Goal: Task Accomplishment & Management: Manage account settings

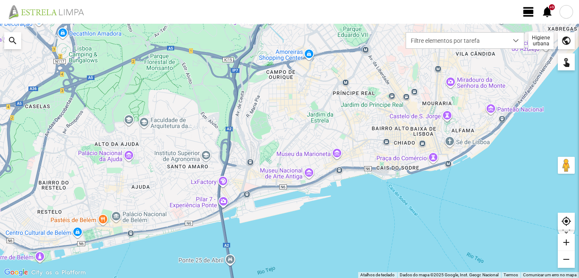
click at [529, 8] on span "view_day" at bounding box center [528, 12] width 13 height 13
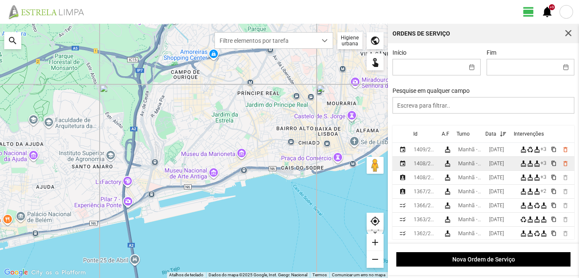
click at [491, 169] on td "[DATE]" at bounding box center [500, 164] width 31 height 14
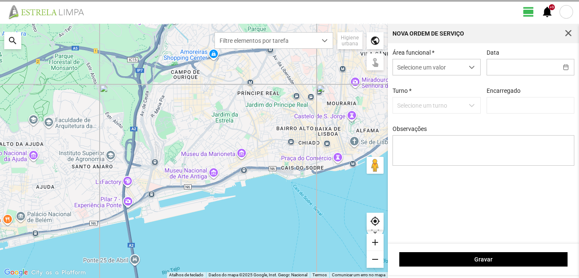
type input "[DATE]"
type input "[PERSON_NAME]"
type textarea "39-Baixa AO SERVIÇO-6-10-17-22-25-36-44-45-47-49-50-EO38"
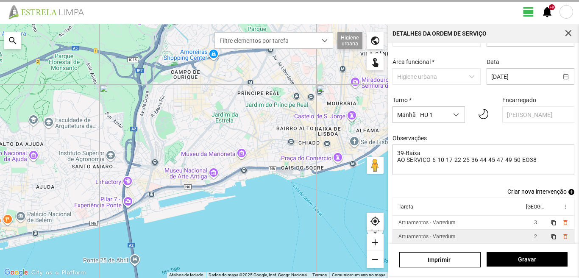
scroll to position [46, 0]
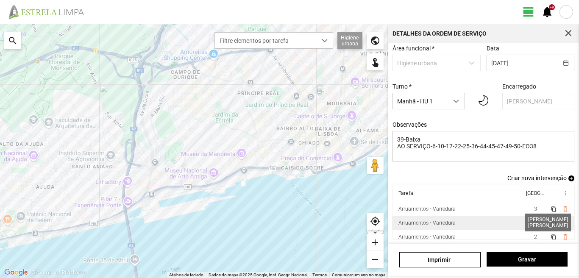
click at [534, 220] on span "2" at bounding box center [535, 223] width 3 height 6
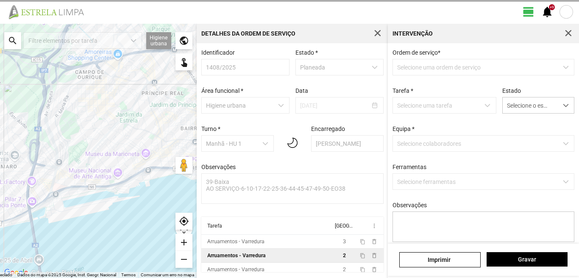
scroll to position [2, 0]
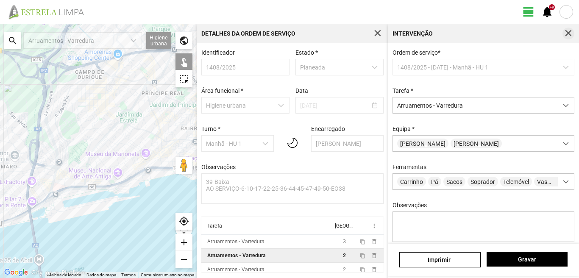
click at [567, 31] on span "button" at bounding box center [568, 34] width 8 height 8
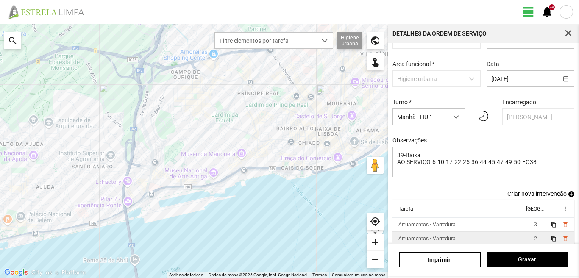
scroll to position [46, 0]
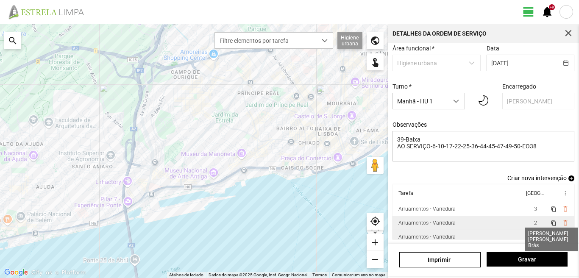
click at [534, 237] on span "2" at bounding box center [535, 237] width 3 height 6
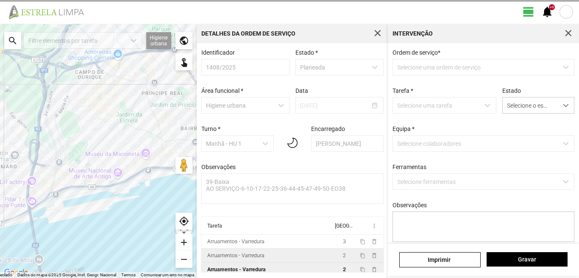
scroll to position [2, 0]
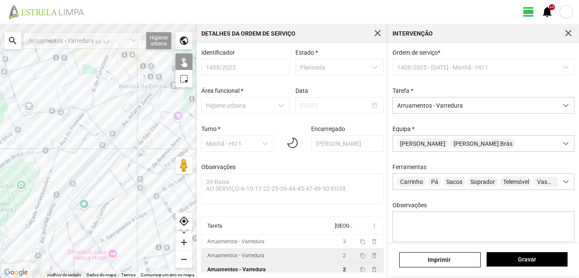
drag, startPoint x: 93, startPoint y: 126, endPoint x: 82, endPoint y: 188, distance: 62.8
click at [82, 186] on div at bounding box center [98, 151] width 197 height 254
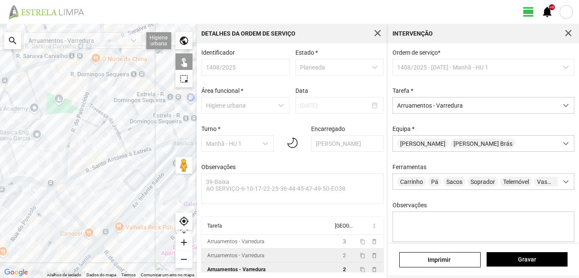
click at [66, 146] on div at bounding box center [98, 151] width 197 height 254
click at [85, 120] on div at bounding box center [98, 151] width 197 height 254
click at [81, 105] on div at bounding box center [98, 151] width 197 height 254
click at [86, 89] on div at bounding box center [98, 151] width 197 height 254
click at [89, 83] on div at bounding box center [98, 151] width 197 height 254
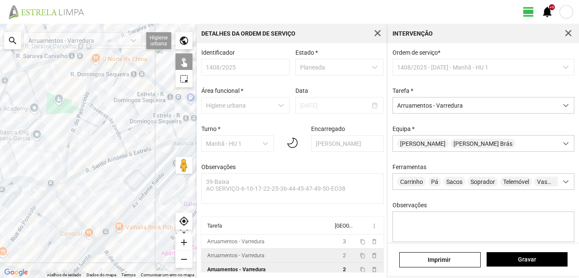
click at [97, 108] on div at bounding box center [98, 151] width 197 height 254
click at [104, 119] on div at bounding box center [98, 151] width 197 height 254
click at [112, 121] on div at bounding box center [98, 151] width 197 height 254
click at [137, 124] on div at bounding box center [98, 151] width 197 height 254
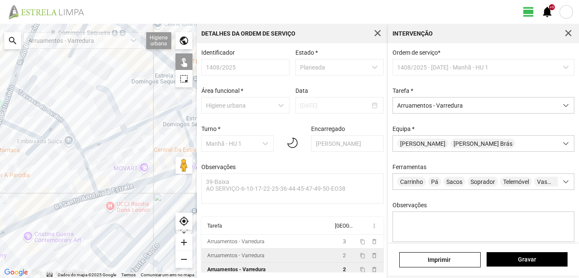
click at [152, 120] on div at bounding box center [98, 151] width 197 height 254
click at [83, 163] on div at bounding box center [98, 151] width 197 height 254
click at [182, 123] on div at bounding box center [98, 151] width 197 height 254
drag, startPoint x: 118, startPoint y: 120, endPoint x: 58, endPoint y: 122, distance: 60.6
click at [58, 122] on div at bounding box center [98, 151] width 197 height 254
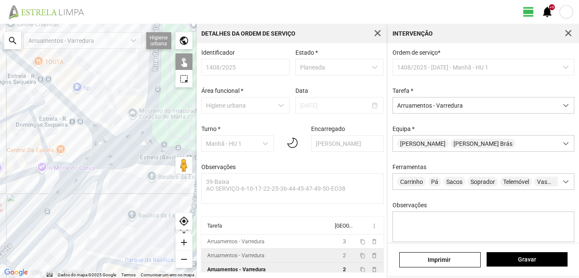
click at [64, 126] on div at bounding box center [98, 151] width 197 height 254
click at [100, 155] on div at bounding box center [98, 151] width 197 height 254
click at [101, 158] on div at bounding box center [98, 151] width 197 height 254
click at [61, 166] on div at bounding box center [98, 151] width 197 height 254
click at [41, 169] on div at bounding box center [98, 151] width 197 height 254
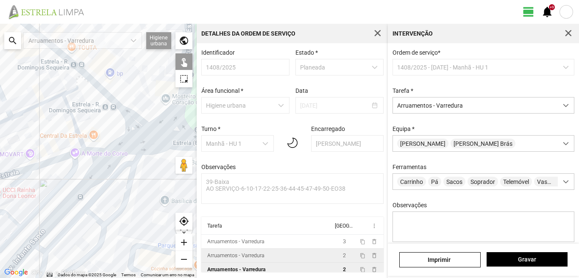
drag, startPoint x: 33, startPoint y: 171, endPoint x: 100, endPoint y: 142, distance: 72.9
click at [100, 142] on div at bounding box center [98, 151] width 197 height 254
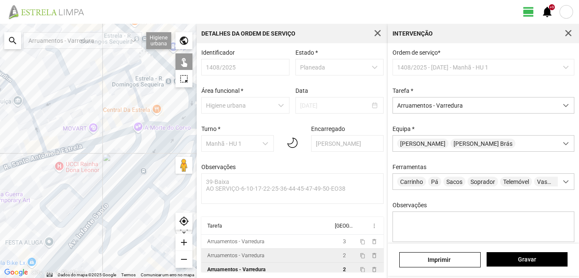
click at [16, 162] on div at bounding box center [98, 151] width 197 height 254
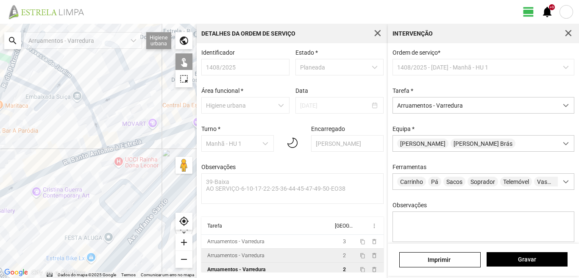
drag, startPoint x: 12, startPoint y: 161, endPoint x: 127, endPoint y: 148, distance: 116.0
click at [127, 148] on div at bounding box center [98, 151] width 197 height 254
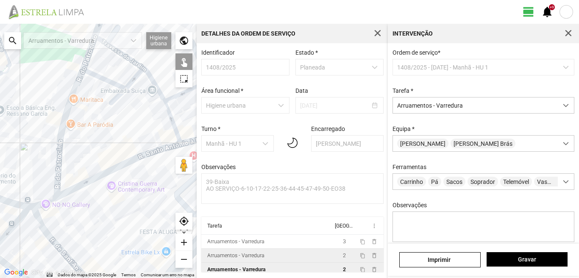
click at [44, 203] on div at bounding box center [98, 151] width 197 height 254
click at [19, 216] on div at bounding box center [98, 151] width 197 height 254
click at [42, 222] on div at bounding box center [98, 151] width 197 height 254
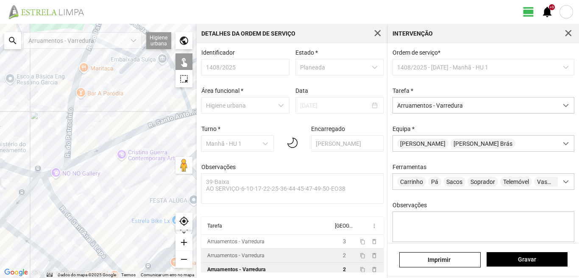
drag, startPoint x: 33, startPoint y: 251, endPoint x: 46, endPoint y: 197, distance: 55.0
click at [46, 197] on div at bounding box center [98, 151] width 197 height 254
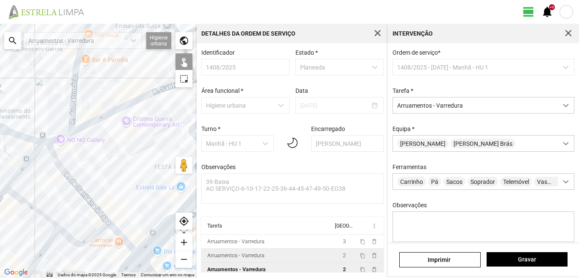
click at [30, 210] on div at bounding box center [98, 151] width 197 height 254
click at [31, 208] on div at bounding box center [98, 151] width 197 height 254
click at [31, 207] on div at bounding box center [98, 151] width 197 height 254
click at [47, 240] on div at bounding box center [98, 151] width 197 height 254
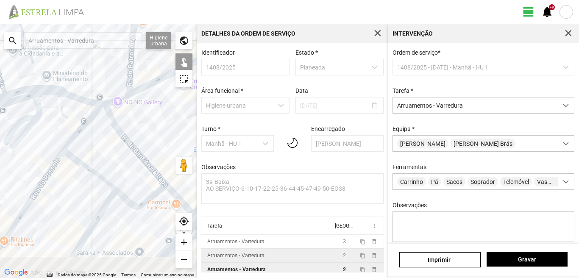
drag, startPoint x: 32, startPoint y: 242, endPoint x: 107, endPoint y: 196, distance: 88.0
click at [107, 196] on div at bounding box center [98, 151] width 197 height 254
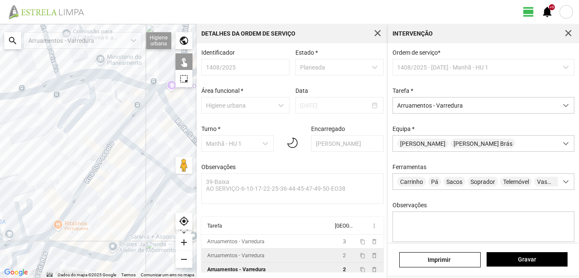
click at [74, 197] on div at bounding box center [98, 151] width 197 height 254
click at [45, 239] on div at bounding box center [98, 151] width 197 height 254
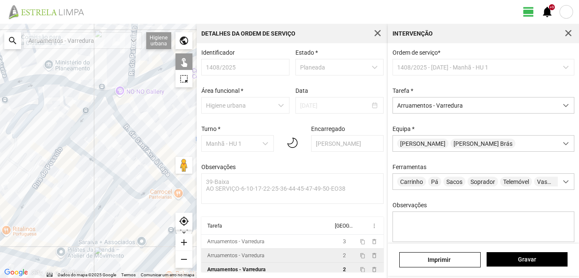
drag, startPoint x: 93, startPoint y: 216, endPoint x: 78, endPoint y: 219, distance: 15.2
click at [78, 219] on div at bounding box center [98, 151] width 197 height 254
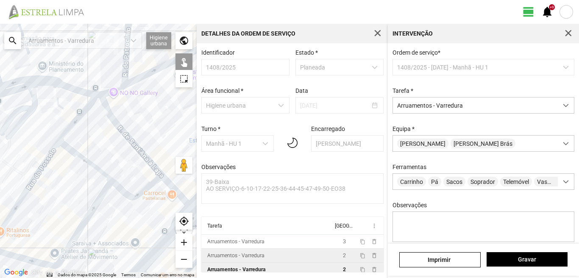
click at [124, 192] on div at bounding box center [98, 151] width 197 height 254
drag, startPoint x: 153, startPoint y: 190, endPoint x: 126, endPoint y: 191, distance: 27.1
click at [126, 191] on div at bounding box center [98, 151] width 197 height 254
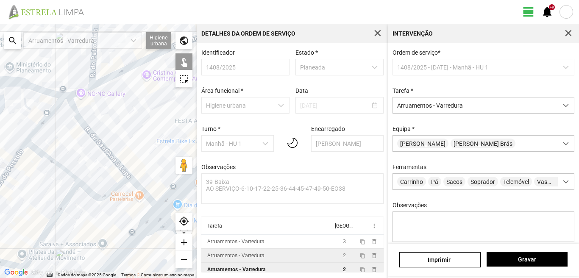
click at [142, 194] on div at bounding box center [98, 151] width 197 height 254
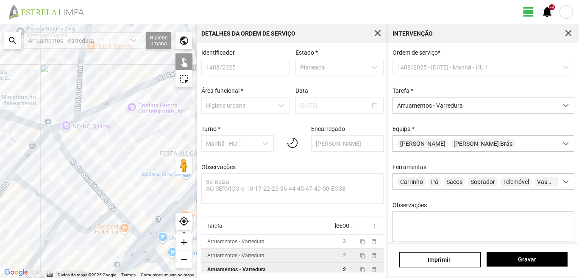
drag, startPoint x: 125, startPoint y: 154, endPoint x: 97, endPoint y: 215, distance: 67.1
click at [108, 213] on div at bounding box center [98, 151] width 197 height 254
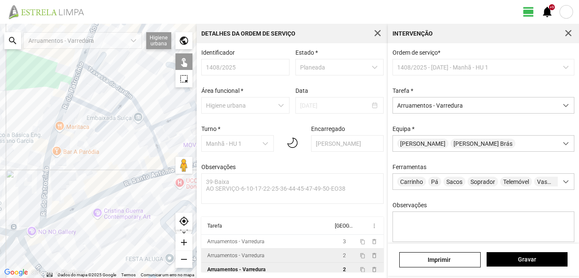
drag, startPoint x: 99, startPoint y: 140, endPoint x: 69, endPoint y: 194, distance: 62.0
click at [69, 194] on div at bounding box center [98, 151] width 197 height 254
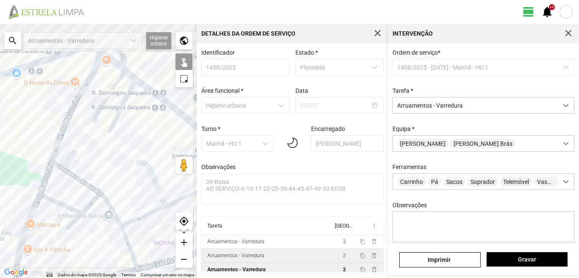
drag, startPoint x: 64, startPoint y: 202, endPoint x: 49, endPoint y: 232, distance: 33.9
click at [49, 232] on div at bounding box center [98, 151] width 197 height 254
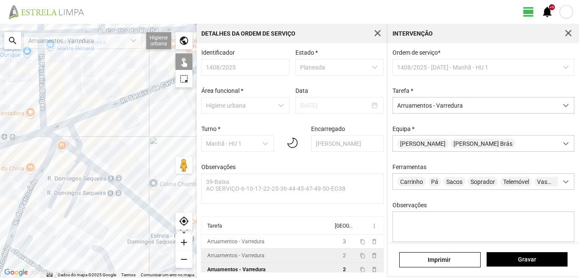
click at [52, 128] on div at bounding box center [98, 151] width 197 height 254
drag, startPoint x: 103, startPoint y: 133, endPoint x: 13, endPoint y: 180, distance: 100.8
click at [13, 180] on div at bounding box center [98, 151] width 197 height 254
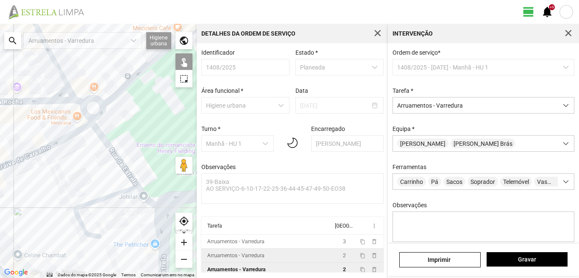
click at [111, 150] on div at bounding box center [98, 151] width 197 height 254
click at [162, 202] on div at bounding box center [98, 151] width 197 height 254
click at [160, 213] on div at bounding box center [98, 151] width 197 height 254
click at [169, 215] on div at bounding box center [98, 151] width 197 height 254
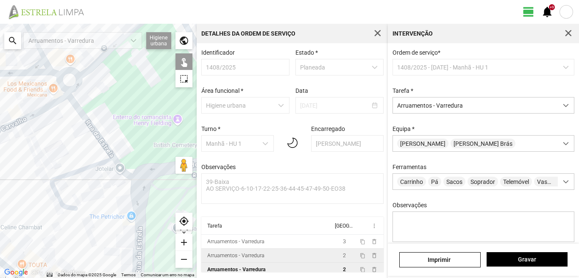
drag, startPoint x: 129, startPoint y: 215, endPoint x: 70, endPoint y: 176, distance: 70.4
click at [69, 178] on div at bounding box center [98, 151] width 197 height 254
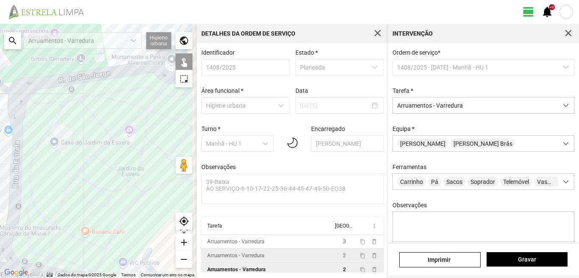
drag, startPoint x: 79, startPoint y: 183, endPoint x: 66, endPoint y: 151, distance: 34.8
click at [66, 151] on div at bounding box center [98, 151] width 197 height 254
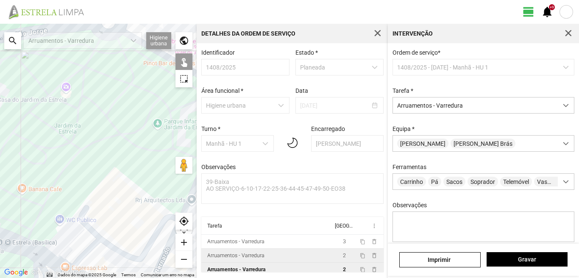
drag, startPoint x: 51, startPoint y: 186, endPoint x: 0, endPoint y: 183, distance: 50.9
click at [0, 183] on div at bounding box center [98, 151] width 197 height 254
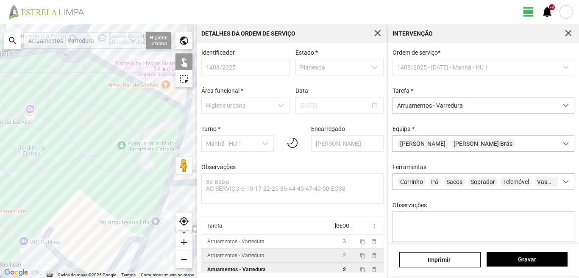
drag, startPoint x: 38, startPoint y: 167, endPoint x: 0, endPoint y: 193, distance: 45.9
click at [0, 191] on div at bounding box center [98, 151] width 197 height 254
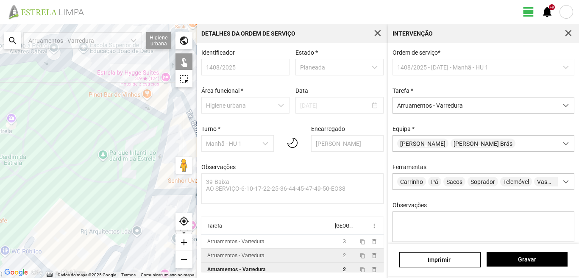
drag, startPoint x: 103, startPoint y: 84, endPoint x: 111, endPoint y: 99, distance: 16.5
click at [104, 86] on div at bounding box center [98, 151] width 197 height 254
click at [125, 95] on div at bounding box center [98, 151] width 197 height 254
click at [163, 147] on div at bounding box center [98, 151] width 197 height 254
click at [147, 204] on div at bounding box center [98, 151] width 197 height 254
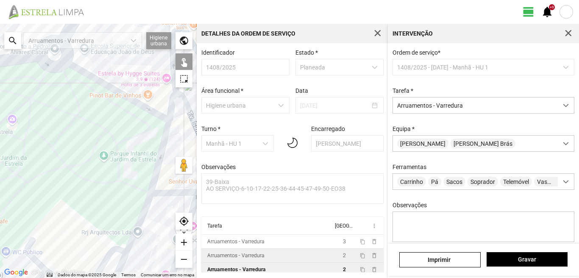
drag, startPoint x: 123, startPoint y: 208, endPoint x: 64, endPoint y: 204, distance: 58.6
click at [64, 204] on div at bounding box center [98, 151] width 197 height 254
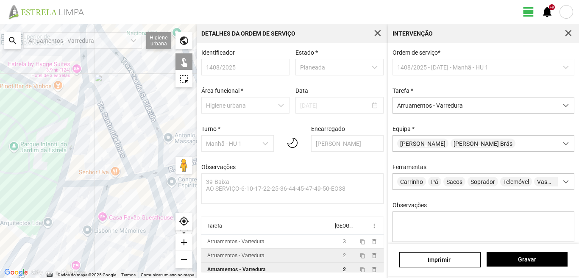
click at [94, 183] on div at bounding box center [98, 151] width 197 height 254
click at [121, 180] on div at bounding box center [98, 151] width 197 height 254
click at [103, 204] on div at bounding box center [98, 151] width 197 height 254
drag, startPoint x: 30, startPoint y: 260, endPoint x: 67, endPoint y: 252, distance: 38.2
click at [31, 260] on div at bounding box center [98, 151] width 197 height 254
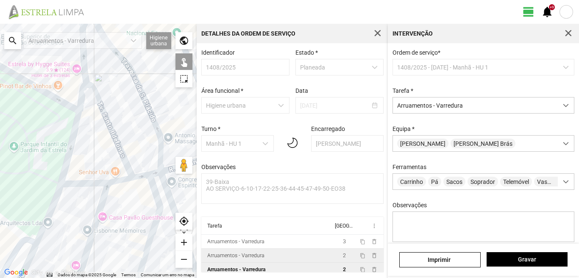
click at [154, 225] on div at bounding box center [98, 151] width 197 height 254
drag, startPoint x: 142, startPoint y: 219, endPoint x: 49, endPoint y: 225, distance: 93.4
click at [49, 225] on div at bounding box center [98, 151] width 197 height 254
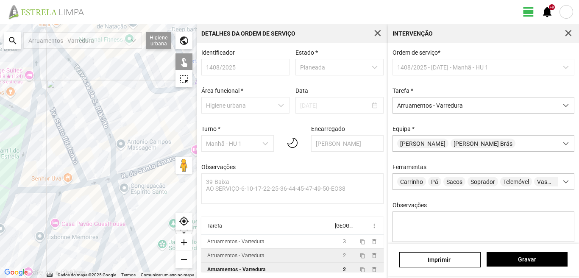
drag, startPoint x: 109, startPoint y: 224, endPoint x: 61, endPoint y: 230, distance: 47.9
click at [61, 230] on div at bounding box center [98, 151] width 197 height 254
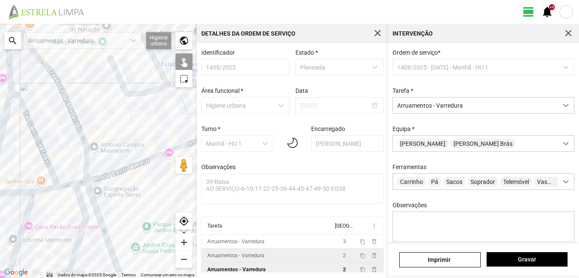
click at [83, 181] on div at bounding box center [98, 151] width 197 height 254
click at [83, 183] on div at bounding box center [98, 151] width 197 height 254
click at [94, 198] on div at bounding box center [98, 151] width 197 height 254
click at [110, 174] on div at bounding box center [98, 151] width 197 height 254
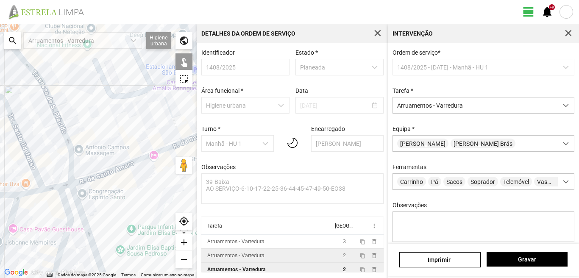
drag, startPoint x: 121, startPoint y: 197, endPoint x: 61, endPoint y: 205, distance: 60.2
click at [64, 205] on div at bounding box center [98, 151] width 197 height 254
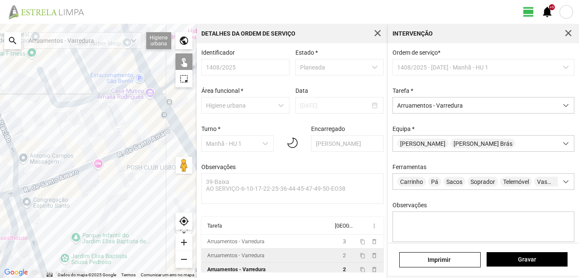
drag, startPoint x: 93, startPoint y: 194, endPoint x: 60, endPoint y: 205, distance: 34.7
click at [63, 204] on div at bounding box center [98, 151] width 197 height 254
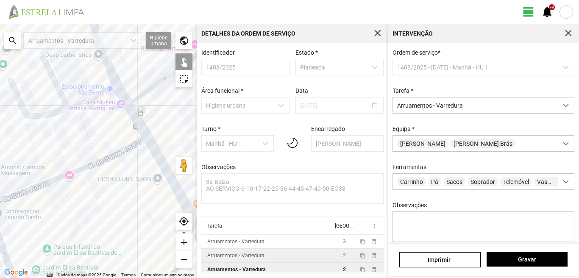
drag, startPoint x: 160, startPoint y: 160, endPoint x: 155, endPoint y: 163, distance: 5.5
click at [157, 162] on div at bounding box center [98, 151] width 197 height 254
click at [156, 158] on div at bounding box center [98, 151] width 197 height 254
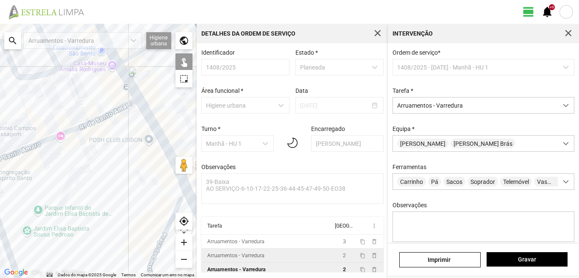
drag, startPoint x: 104, startPoint y: 215, endPoint x: 82, endPoint y: 124, distance: 94.2
click at [82, 124] on div at bounding box center [98, 151] width 197 height 254
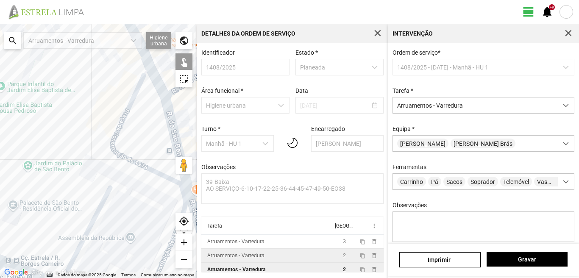
drag, startPoint x: 106, startPoint y: 197, endPoint x: 90, endPoint y: 142, distance: 57.0
click at [90, 143] on div at bounding box center [98, 151] width 197 height 254
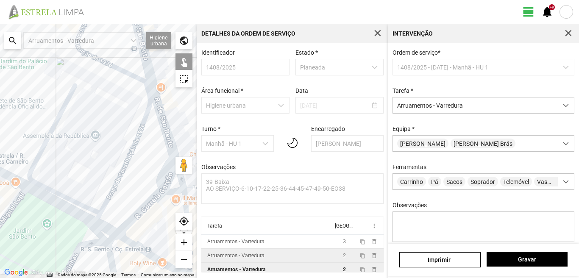
drag, startPoint x: 116, startPoint y: 191, endPoint x: 92, endPoint y: 150, distance: 47.7
click at [100, 152] on div at bounding box center [98, 151] width 197 height 254
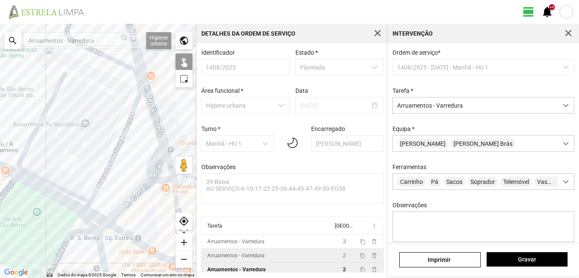
click at [150, 161] on div at bounding box center [98, 151] width 197 height 254
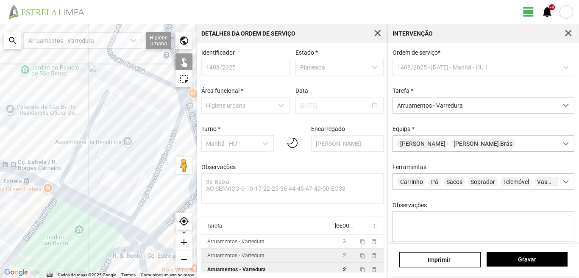
drag, startPoint x: 40, startPoint y: 153, endPoint x: 126, endPoint y: 198, distance: 96.4
click at [130, 189] on div at bounding box center [98, 151] width 197 height 254
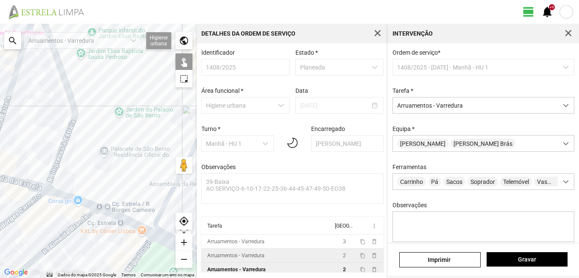
drag, startPoint x: 53, startPoint y: 179, endPoint x: 83, endPoint y: 197, distance: 35.5
click at [78, 196] on div at bounding box center [98, 151] width 197 height 254
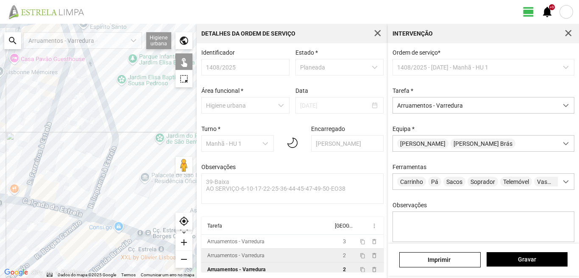
drag, startPoint x: 6, startPoint y: 157, endPoint x: 89, endPoint y: 175, distance: 84.9
click at [89, 175] on div at bounding box center [98, 151] width 197 height 254
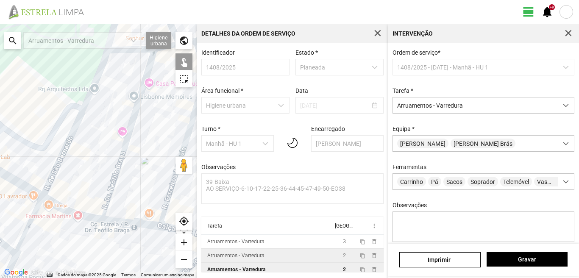
click at [60, 157] on div at bounding box center [98, 151] width 197 height 254
click at [507, 252] on div "[PERSON_NAME]" at bounding box center [483, 260] width 191 height 32
click at [512, 259] on span "Gravar" at bounding box center [526, 259] width 72 height 7
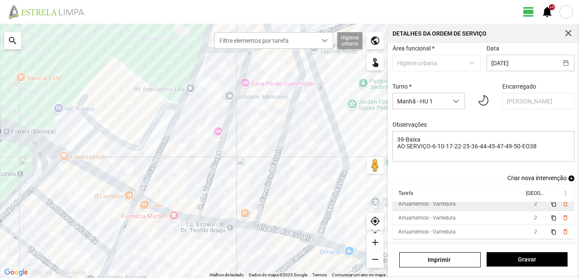
scroll to position [4, 0]
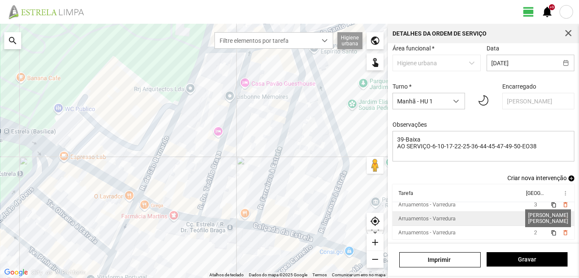
click at [534, 218] on span "2" at bounding box center [535, 219] width 3 height 6
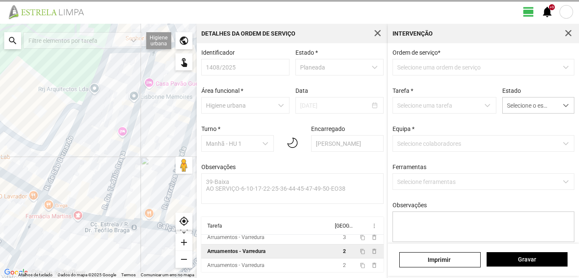
scroll to position [2, 0]
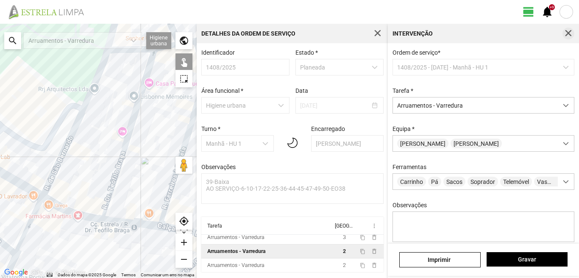
click at [568, 32] on span "button" at bounding box center [568, 34] width 8 height 8
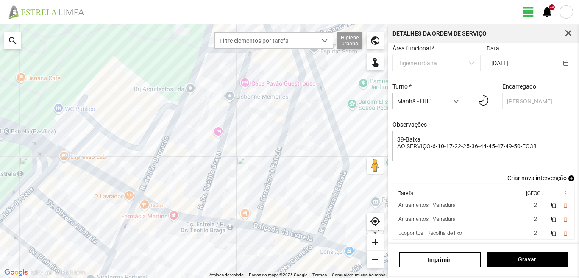
scroll to position [33, 0]
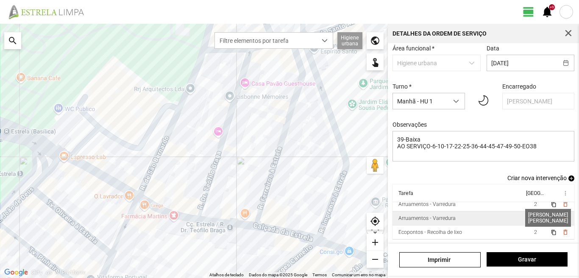
click at [534, 216] on span "2" at bounding box center [535, 218] width 3 height 6
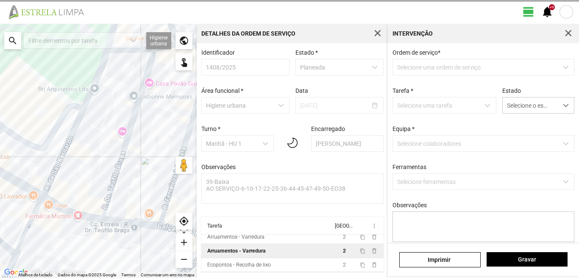
scroll to position [2, 0]
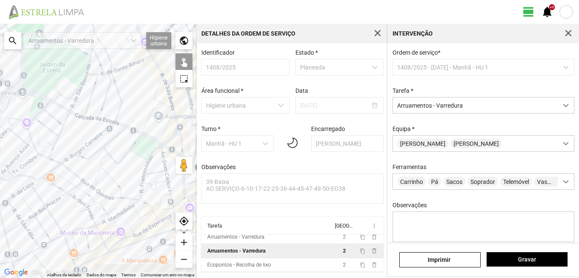
drag, startPoint x: 124, startPoint y: 219, endPoint x: 100, endPoint y: 182, distance: 44.2
click at [101, 183] on div at bounding box center [98, 151] width 197 height 254
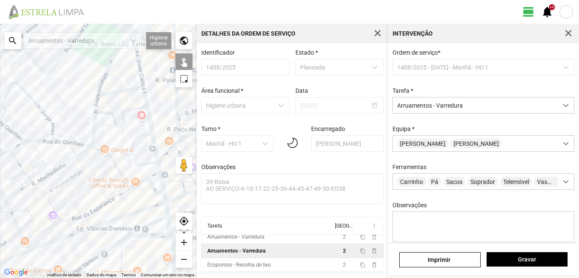
drag, startPoint x: 115, startPoint y: 220, endPoint x: 64, endPoint y: 177, distance: 67.3
click at [64, 177] on div at bounding box center [98, 151] width 197 height 254
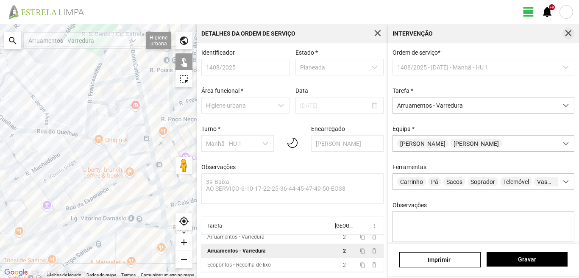
click at [566, 34] on span "button" at bounding box center [568, 34] width 8 height 8
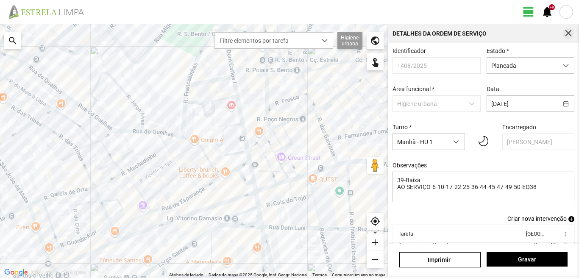
click at [569, 31] on span "button" at bounding box center [568, 34] width 8 height 8
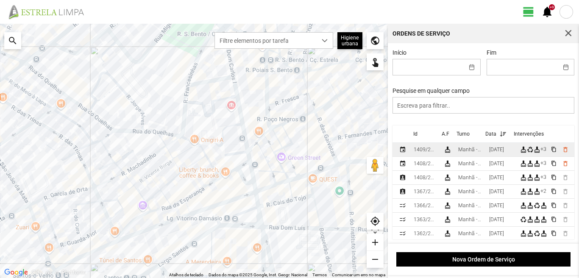
click at [495, 148] on td "[DATE]" at bounding box center [500, 150] width 31 height 14
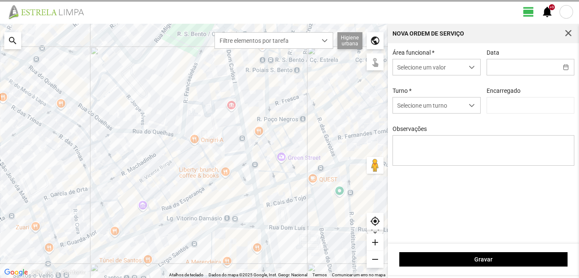
type input "[DATE]"
type textarea "39-BAIXA AO SERVIÇO-6-10-17-22-25-36-44-45-47-49-50"
type input "[PERSON_NAME]"
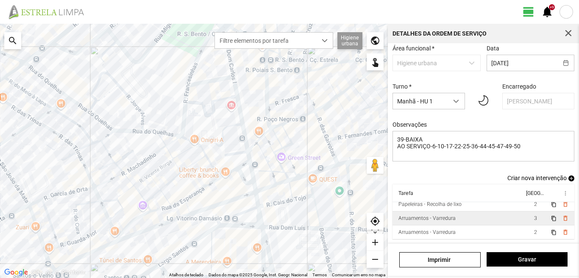
scroll to position [46, 0]
click at [534, 218] on span "3" at bounding box center [535, 218] width 3 height 6
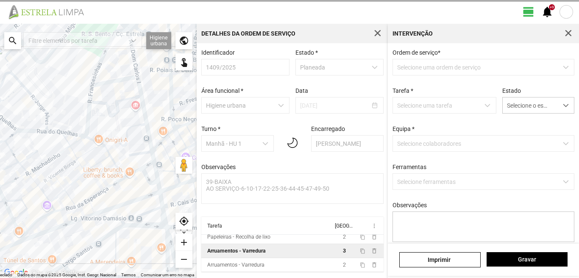
scroll to position [2, 0]
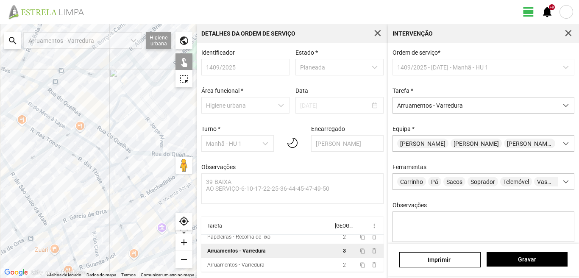
drag, startPoint x: 46, startPoint y: 154, endPoint x: 73, endPoint y: 185, distance: 41.4
click at [73, 185] on div at bounding box center [98, 151] width 197 height 254
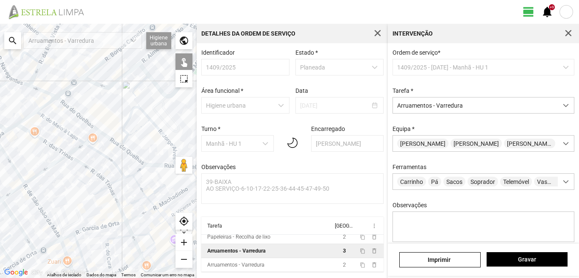
drag, startPoint x: 568, startPoint y: 30, endPoint x: 564, endPoint y: 31, distance: 4.8
click at [568, 30] on span "button" at bounding box center [568, 34] width 8 height 8
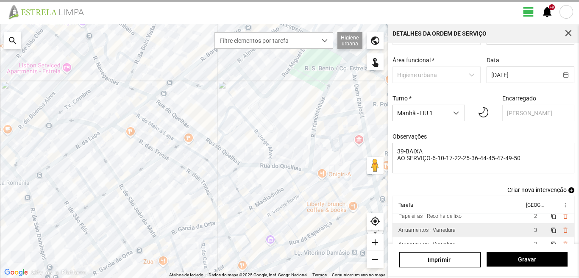
scroll to position [46, 0]
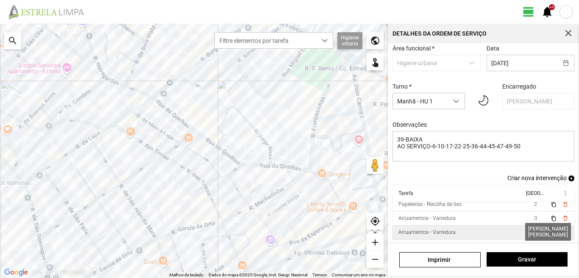
click at [534, 229] on span "2" at bounding box center [535, 232] width 3 height 6
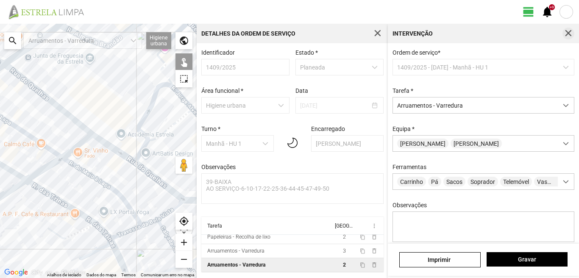
click at [565, 30] on span "button" at bounding box center [568, 34] width 8 height 8
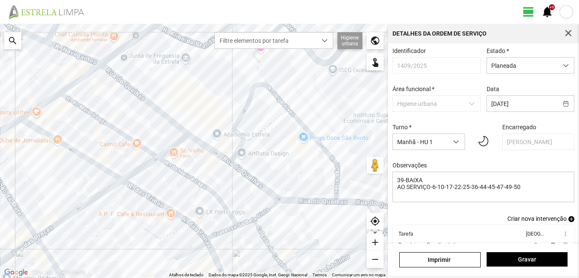
scroll to position [46, 0]
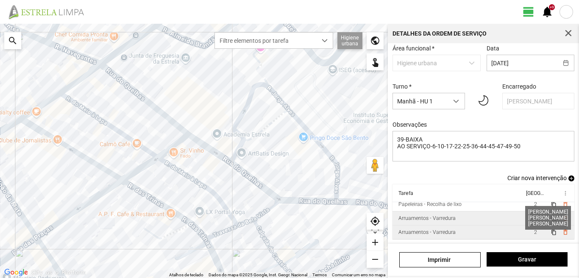
click at [534, 217] on span "3" at bounding box center [535, 218] width 3 height 6
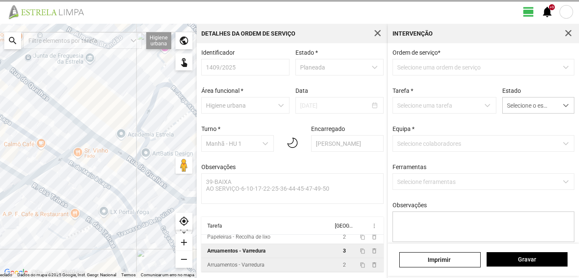
scroll to position [2, 0]
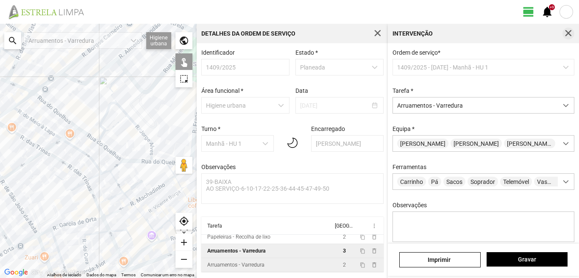
click at [565, 31] on span "button" at bounding box center [568, 34] width 8 height 8
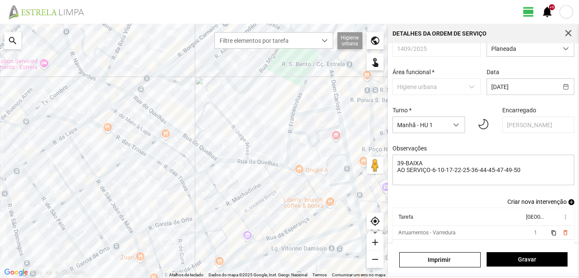
scroll to position [4, 0]
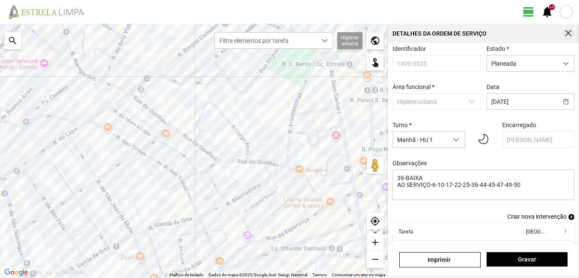
click at [566, 34] on span "button" at bounding box center [568, 34] width 8 height 8
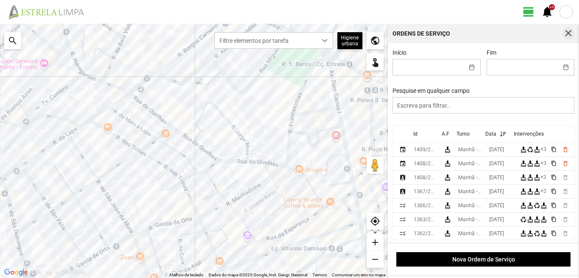
click at [568, 29] on button "button" at bounding box center [568, 34] width 12 height 12
